Goal: Task Accomplishment & Management: Use online tool/utility

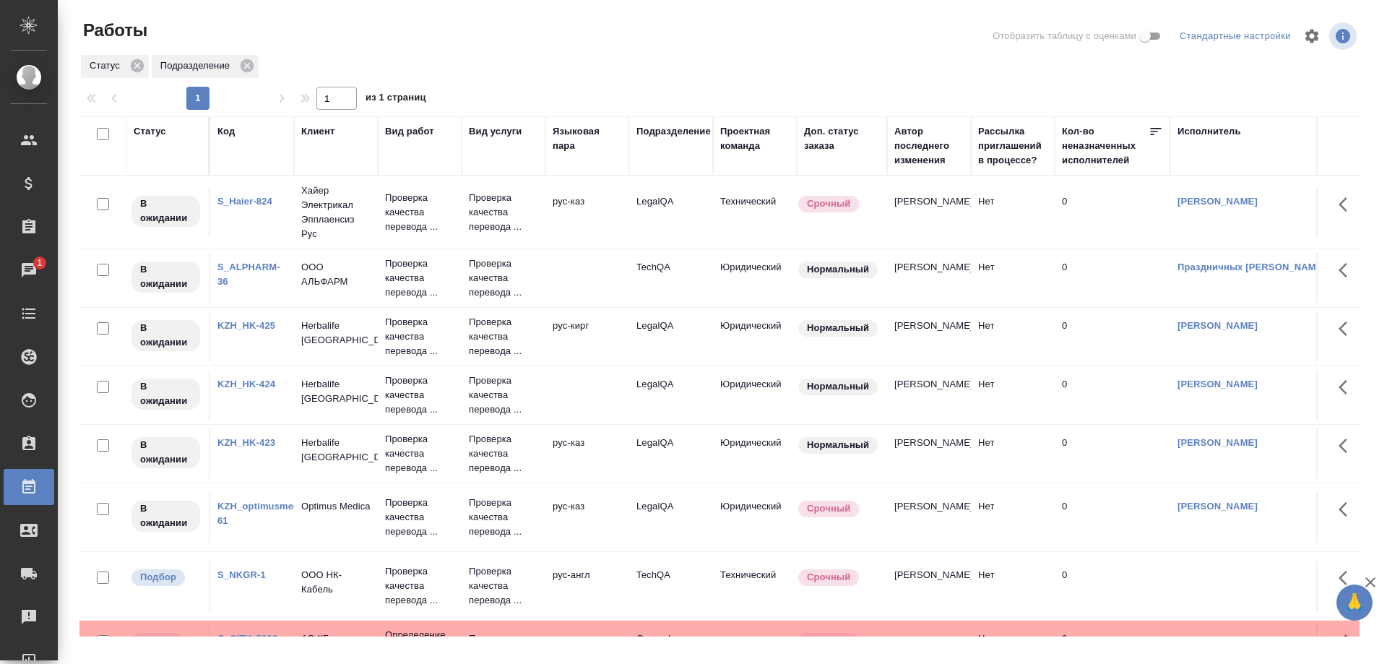
click at [258, 382] on link "KZH_HK-424" at bounding box center [246, 383] width 58 height 11
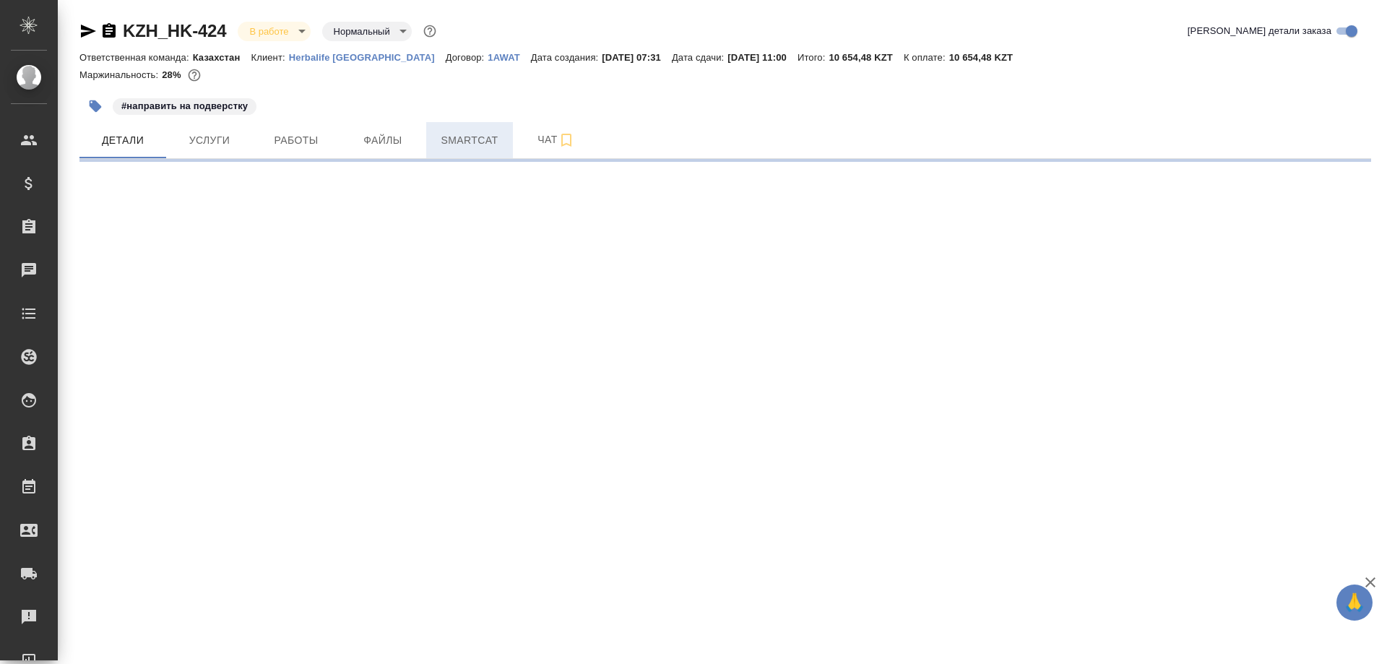
select select "RU"
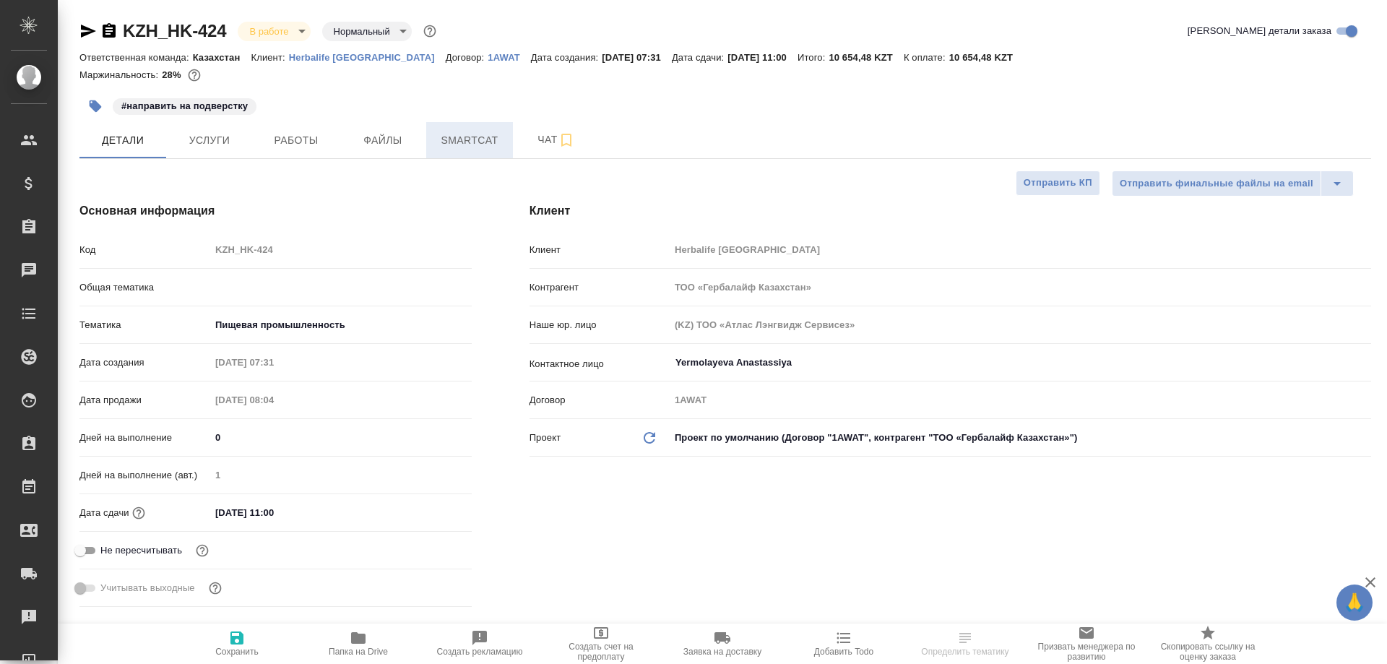
type textarea "x"
click at [463, 140] on span "Smartcat" at bounding box center [469, 140] width 69 height 18
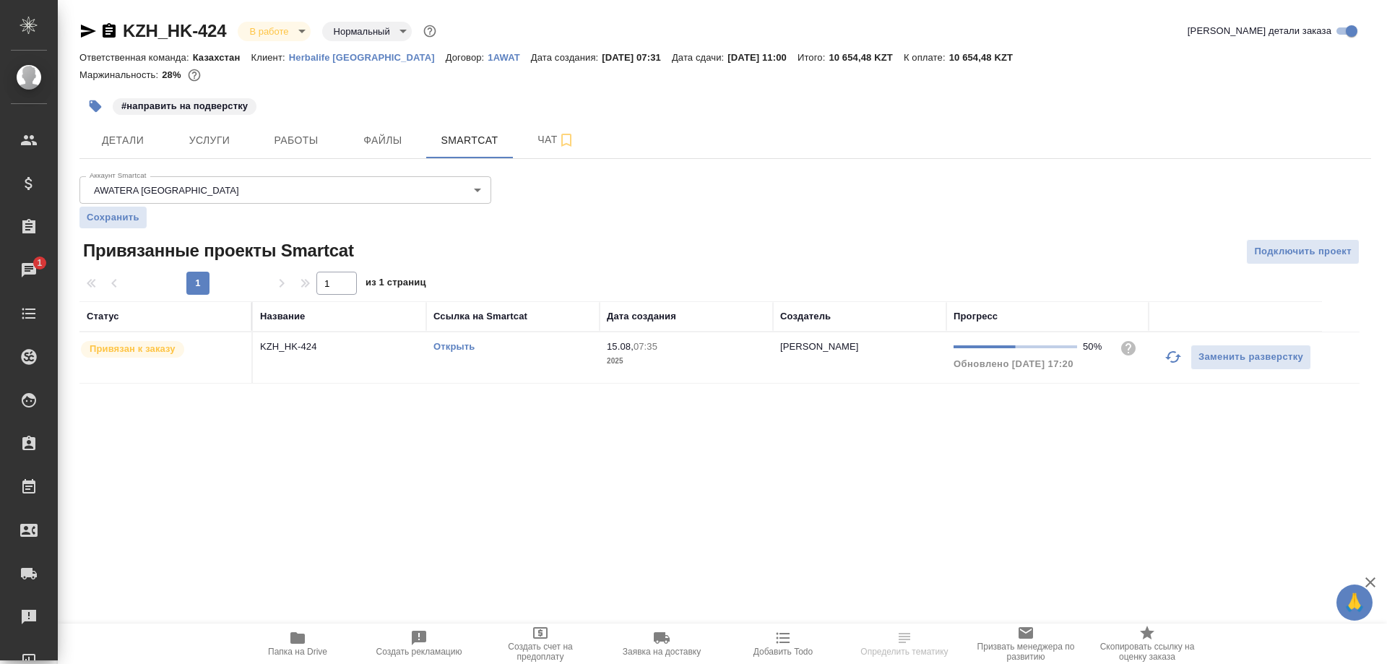
click at [453, 347] on link "Открыть" at bounding box center [453, 346] width 41 height 11
click at [461, 349] on link "Открыть" at bounding box center [453, 346] width 41 height 11
click at [289, 134] on span "Работы" at bounding box center [295, 140] width 69 height 18
